Goal: Information Seeking & Learning: Find specific fact

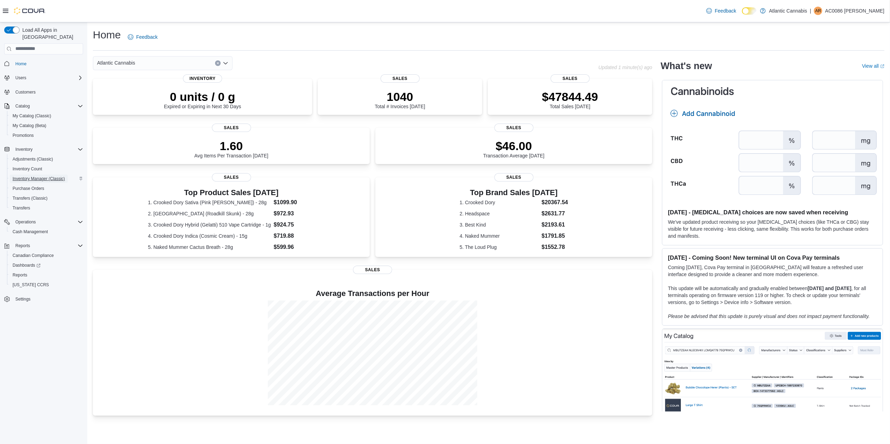
click at [39, 176] on span "Inventory Manager (Classic)" at bounding box center [39, 179] width 52 height 6
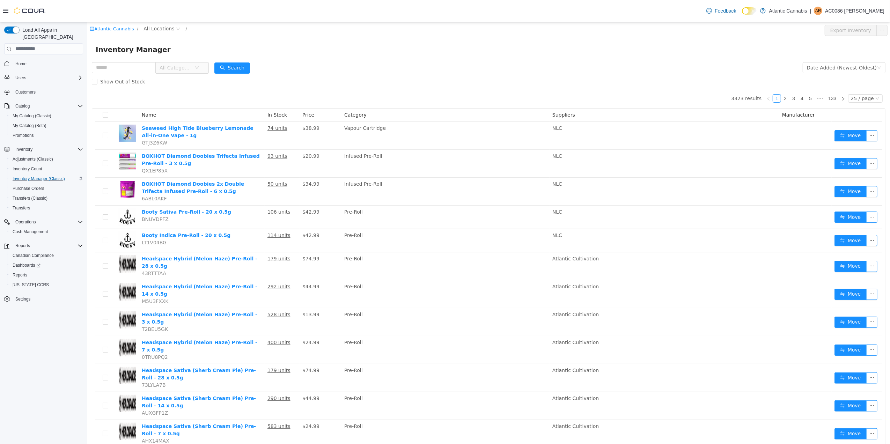
click at [176, 65] on span "All Categories" at bounding box center [175, 67] width 32 height 7
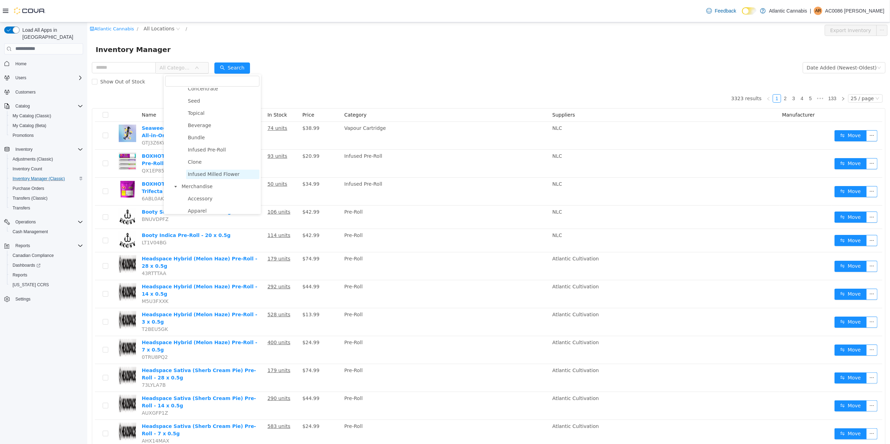
scroll to position [186, 0]
click at [212, 154] on span "Accessory" at bounding box center [222, 151] width 73 height 9
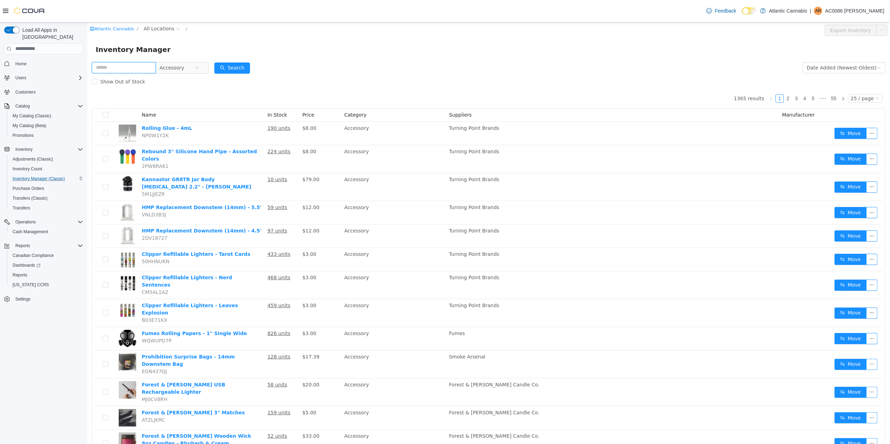
click at [115, 69] on input "text" at bounding box center [124, 67] width 64 height 11
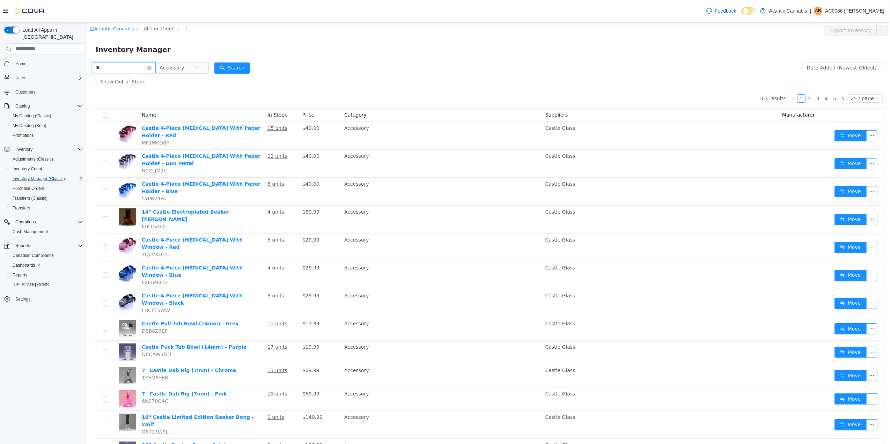
type input "*"
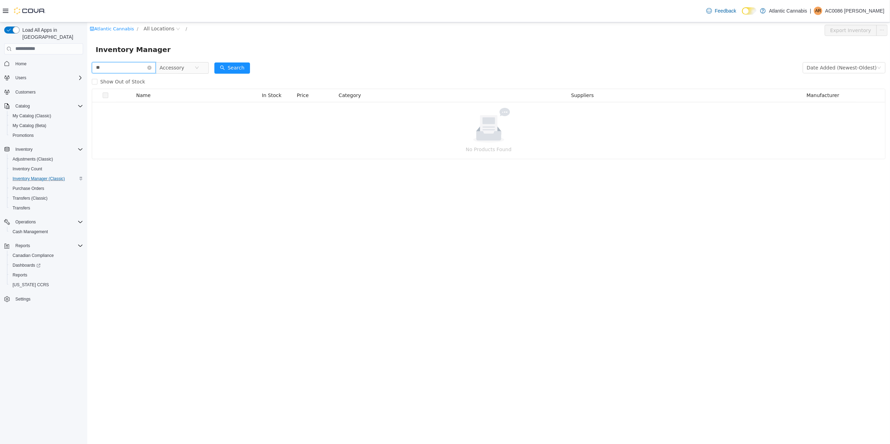
type input "*"
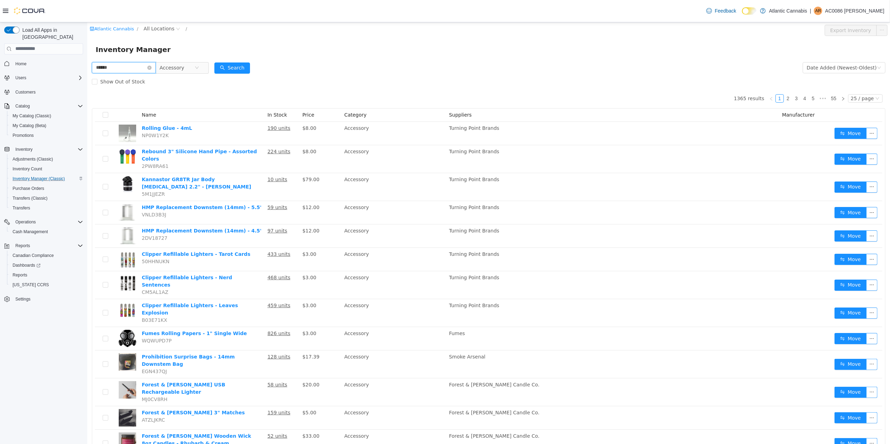
type input "******"
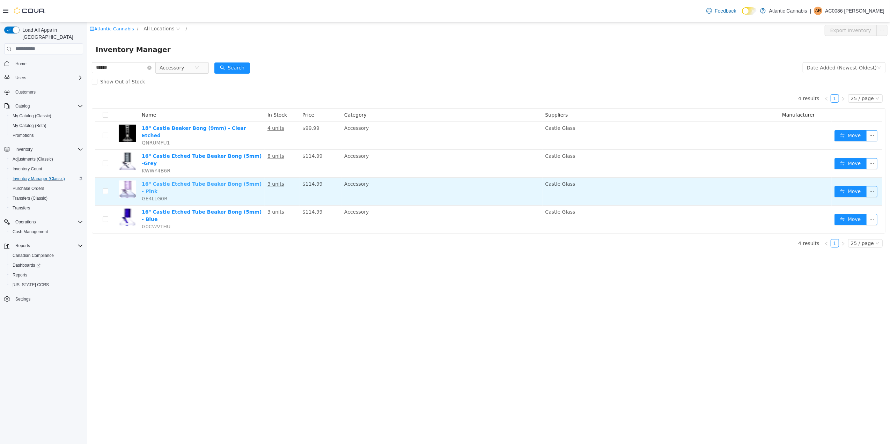
click at [173, 181] on link "16" Castle Etched Tube Beaker Bong (5mm) - Pink" at bounding box center [201, 187] width 120 height 13
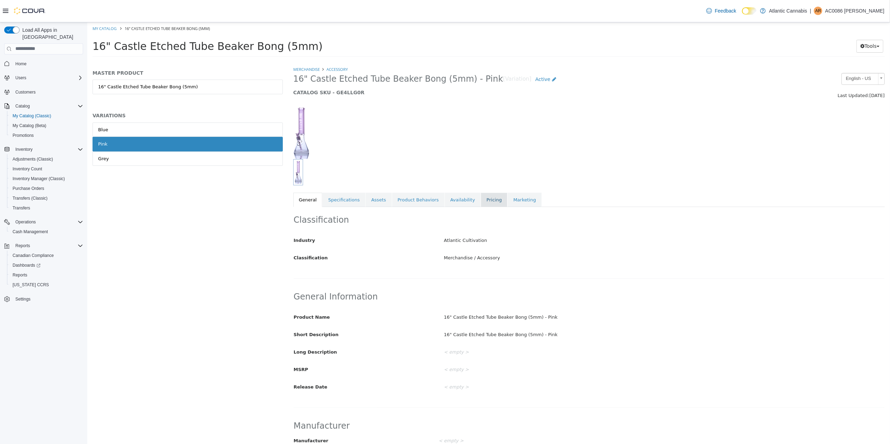
click at [481, 199] on link "Pricing" at bounding box center [494, 199] width 27 height 15
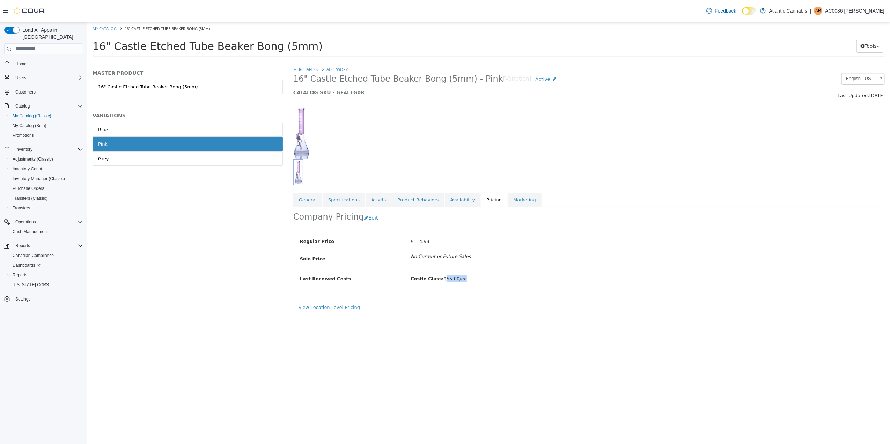
drag, startPoint x: 442, startPoint y: 281, endPoint x: 463, endPoint y: 281, distance: 21.0
click at [463, 281] on div "Castle Glass: $55.00/ea" at bounding box center [571, 279] width 333 height 12
drag, startPoint x: 463, startPoint y: 281, endPoint x: 471, endPoint y: 342, distance: 62.0
click at [471, 342] on div "Merchandise Accessory 16" Castle Etched Tube Beaker Bong (5mm) - Pink [Variatio…" at bounding box center [589, 255] width 602 height 378
drag, startPoint x: 411, startPoint y: 243, endPoint x: 435, endPoint y: 241, distance: 23.8
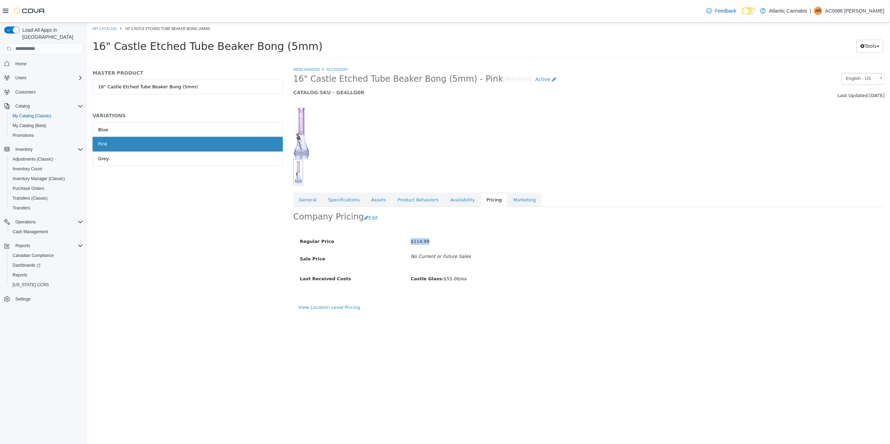
click at [435, 241] on div "$114.99" at bounding box center [571, 241] width 333 height 12
click at [593, 286] on div "Regular Price $114.99 Sale Price No Current or Future Sales Last Received Costs…" at bounding box center [516, 263] width 436 height 68
drag, startPoint x: 430, startPoint y: 240, endPoint x: 403, endPoint y: 240, distance: 26.9
click at [403, 240] on div "Regular Price $114.99" at bounding box center [516, 241] width 444 height 12
drag, startPoint x: 334, startPoint y: 79, endPoint x: 371, endPoint y: 81, distance: 36.7
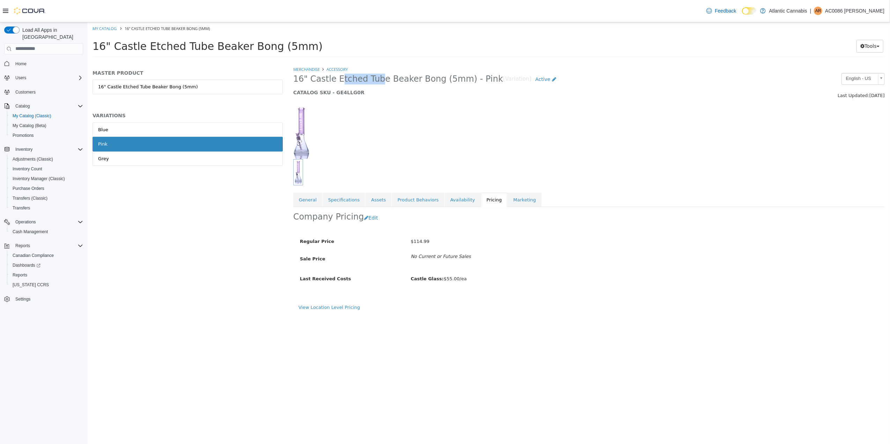
click at [371, 81] on span "16" Castle Etched Tube Beaker Bong (5mm) - Pink" at bounding box center [398, 78] width 210 height 11
click at [449, 152] on div at bounding box center [388, 133] width 201 height 52
